Goal: Browse casually

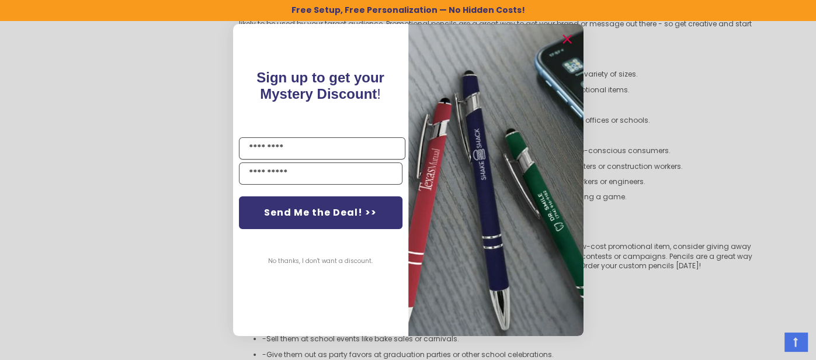
scroll to position [2585, 0]
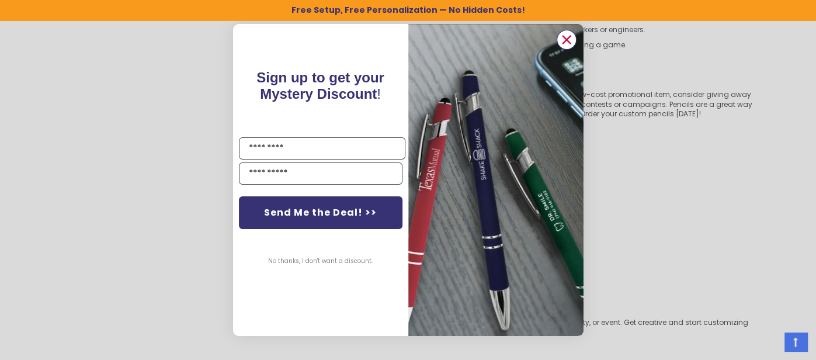
click at [570, 37] on icon "Close dialog" at bounding box center [567, 40] width 8 height 8
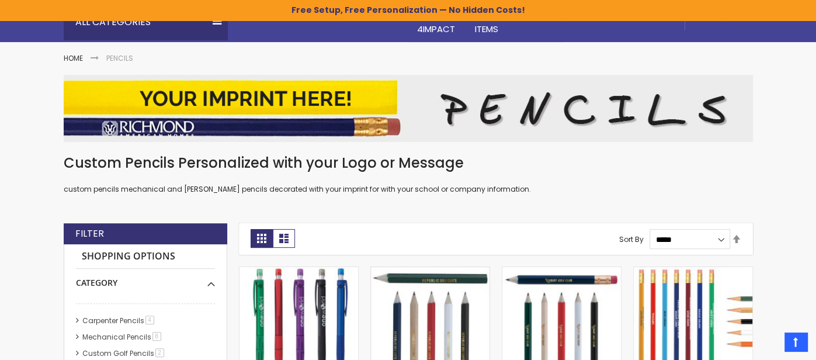
scroll to position [0, 0]
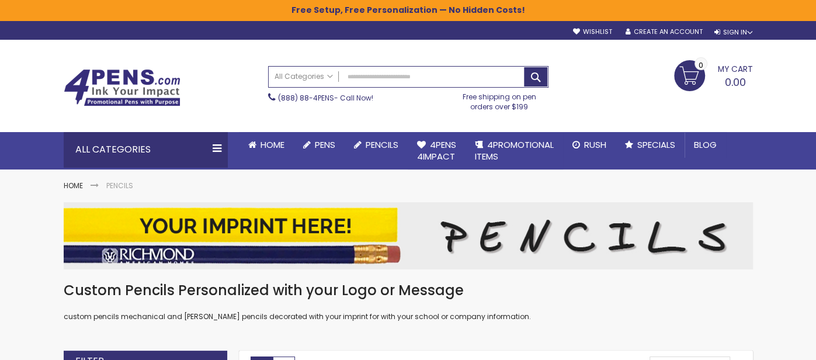
click at [100, 93] on img at bounding box center [122, 87] width 117 height 37
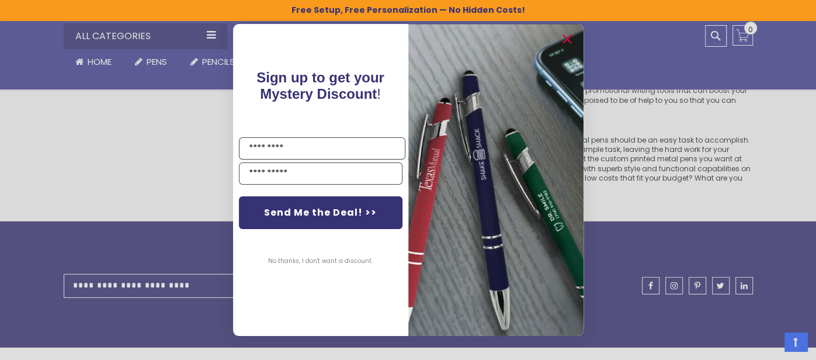
scroll to position [2246, 0]
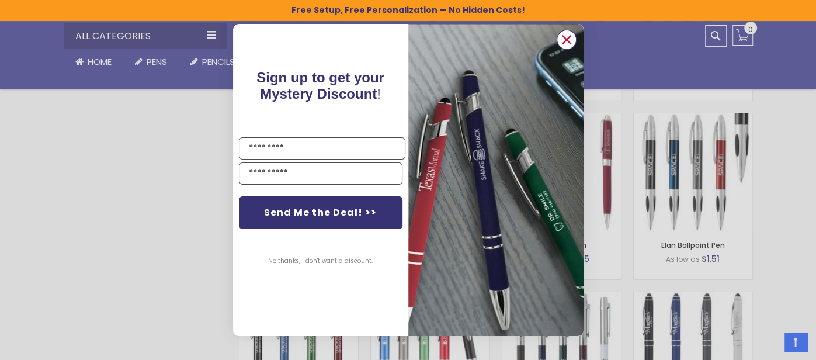
click at [564, 39] on circle "Close dialog" at bounding box center [566, 40] width 18 height 18
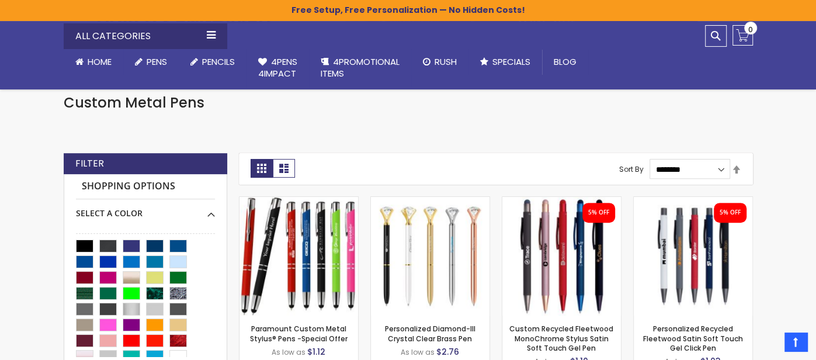
scroll to position [210, 0]
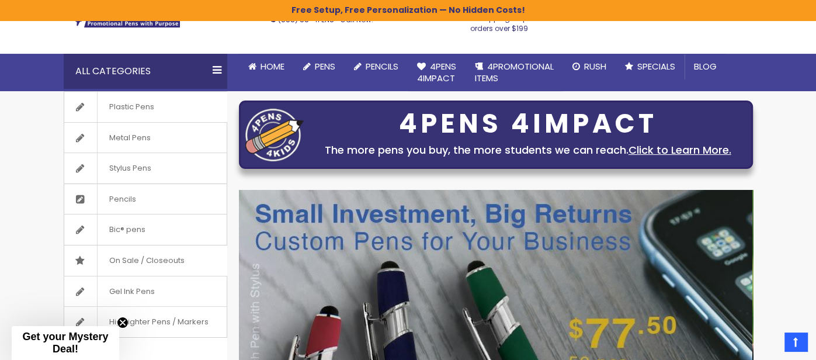
scroll to position [98, 0]
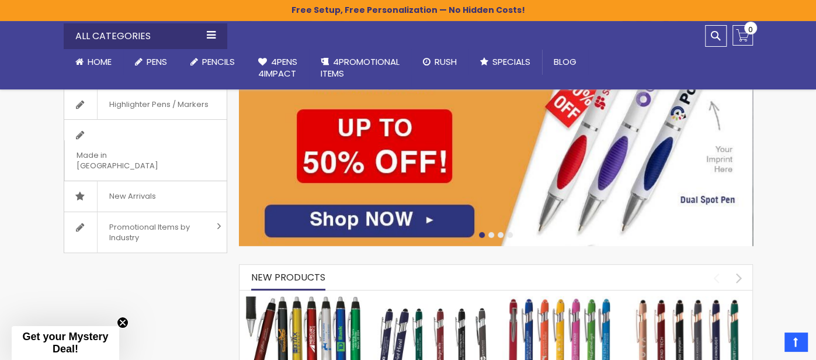
scroll to position [0, 0]
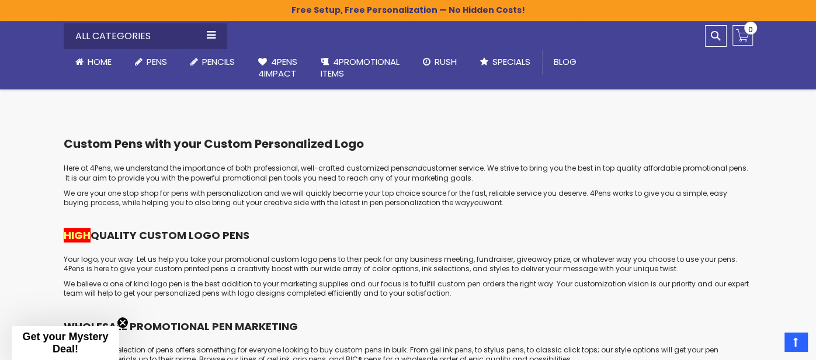
scroll to position [5986, 0]
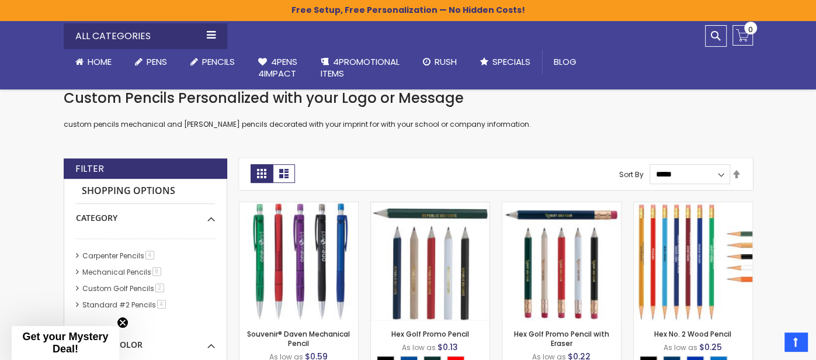
scroll to position [185, 0]
